Goal: Find specific page/section: Find specific page/section

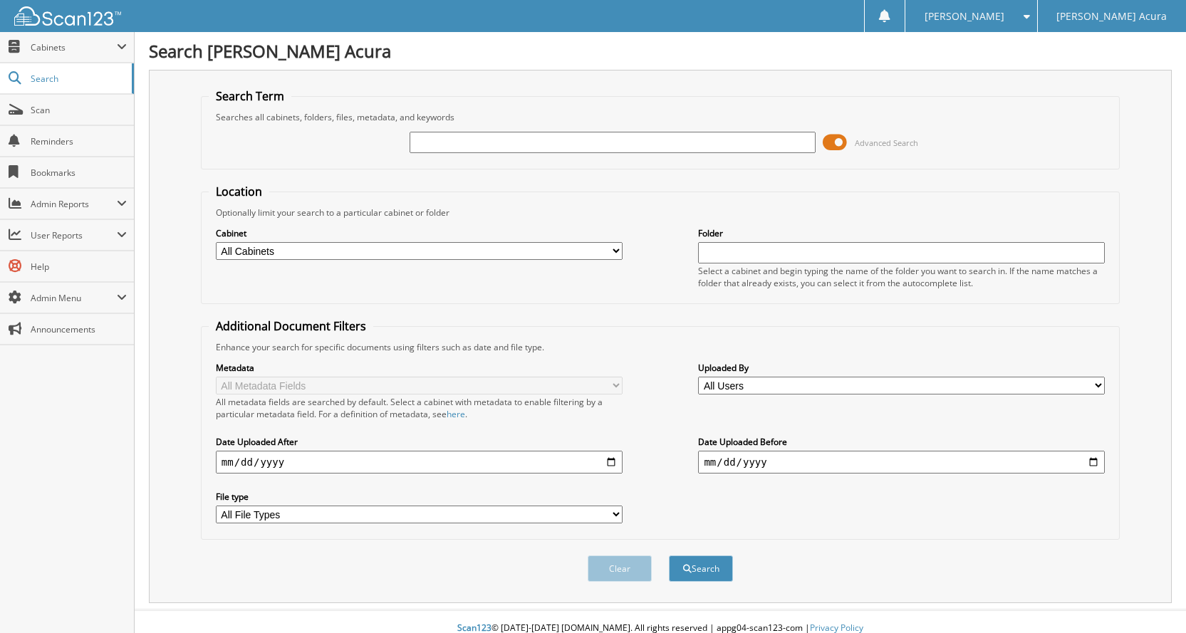
click at [476, 140] on input "text" at bounding box center [613, 142] width 407 height 21
type input "P7001"
click at [669, 556] on button "Search" at bounding box center [701, 569] width 64 height 26
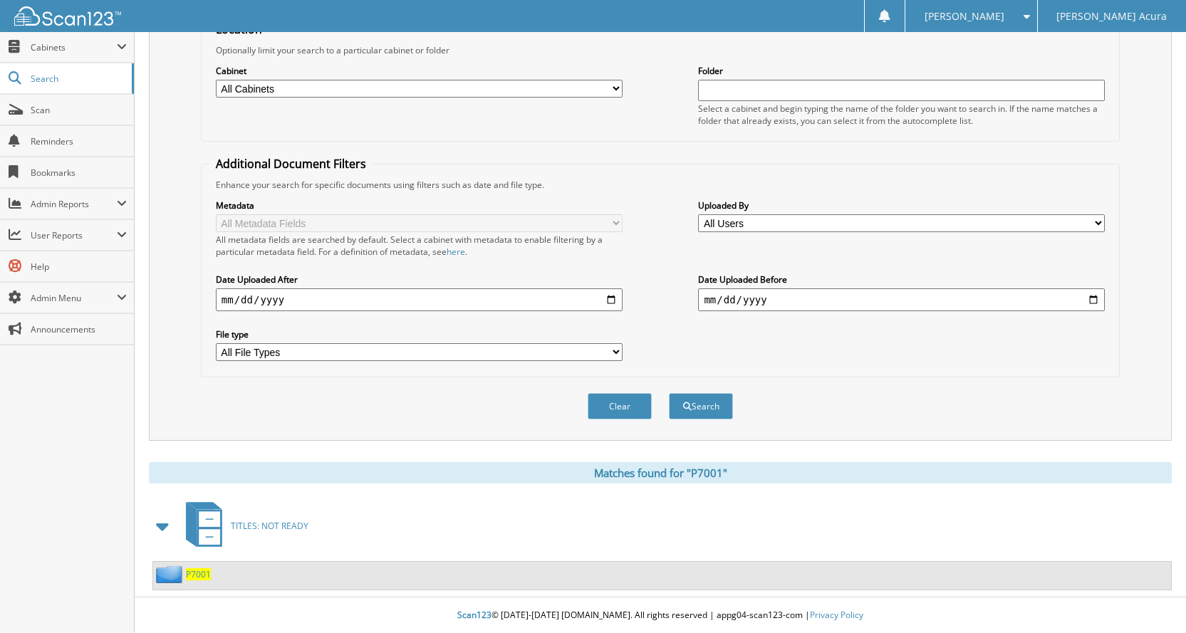
click at [204, 579] on span "P7001" at bounding box center [198, 574] width 25 height 12
